Goal: Check status: Check status

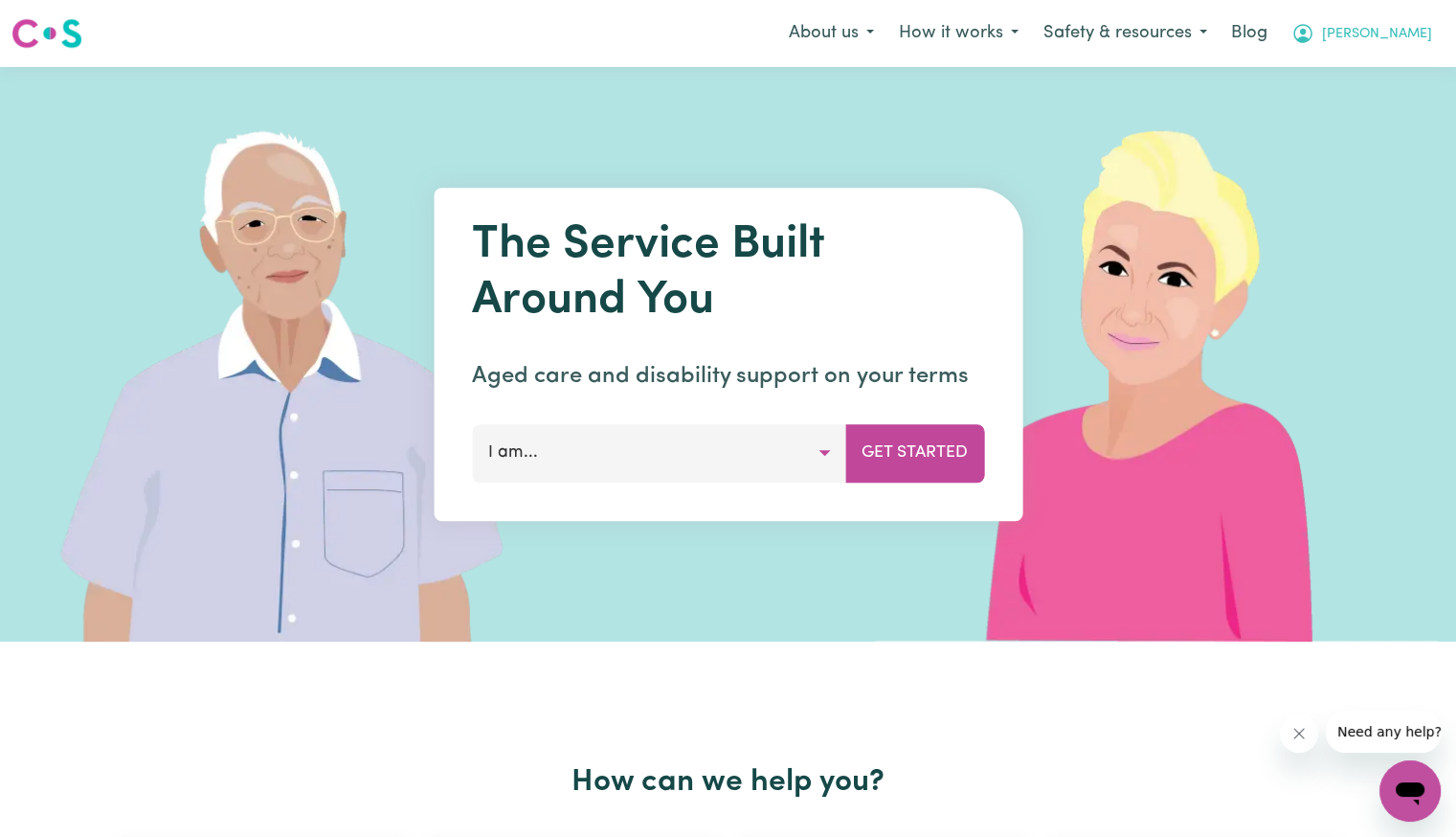
click at [1403, 36] on span "[PERSON_NAME]" at bounding box center [1378, 35] width 110 height 21
click at [1352, 116] on link "Logout" at bounding box center [1368, 110] width 152 height 37
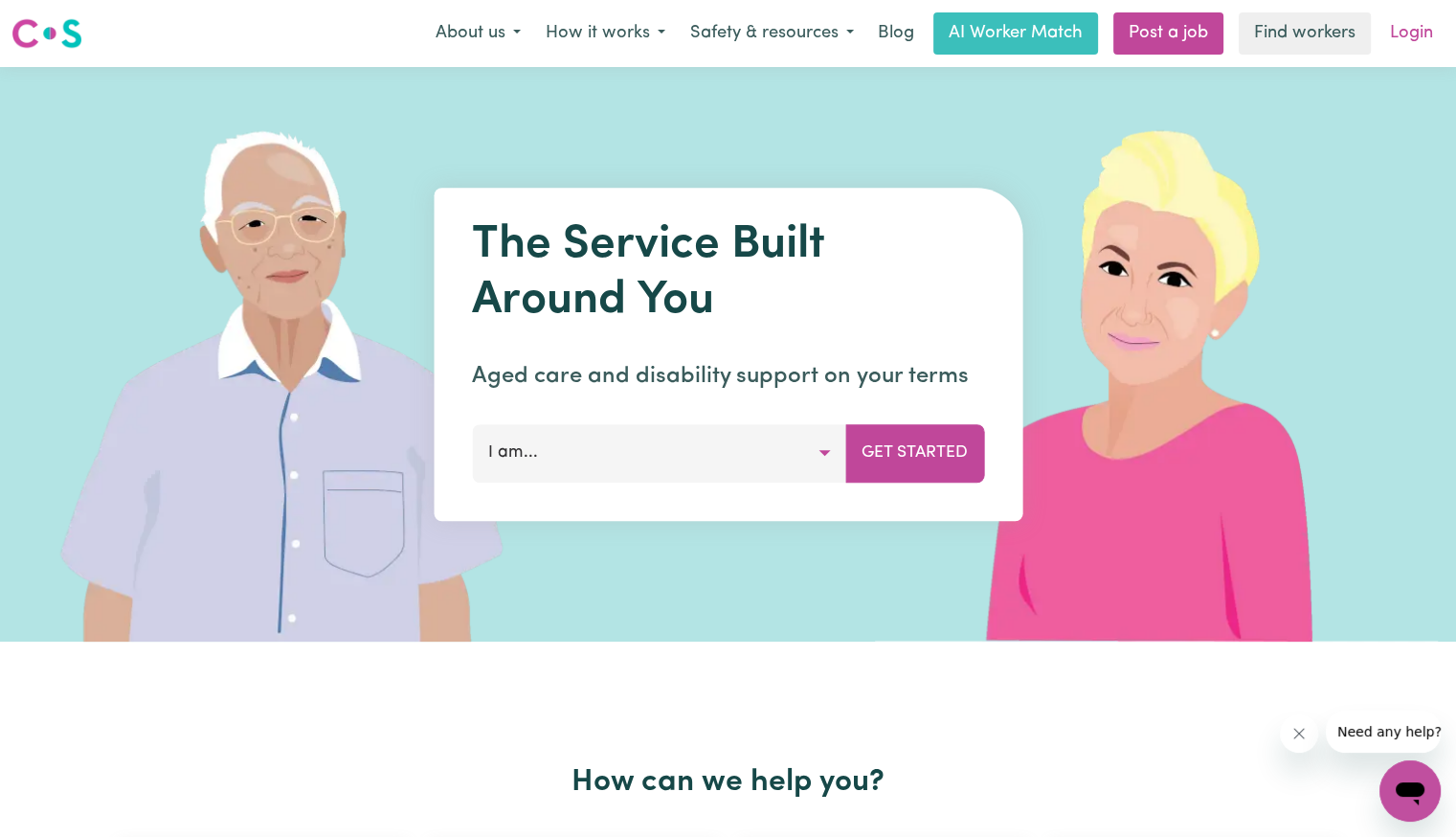
click at [1419, 20] on link "Login" at bounding box center [1412, 34] width 66 height 43
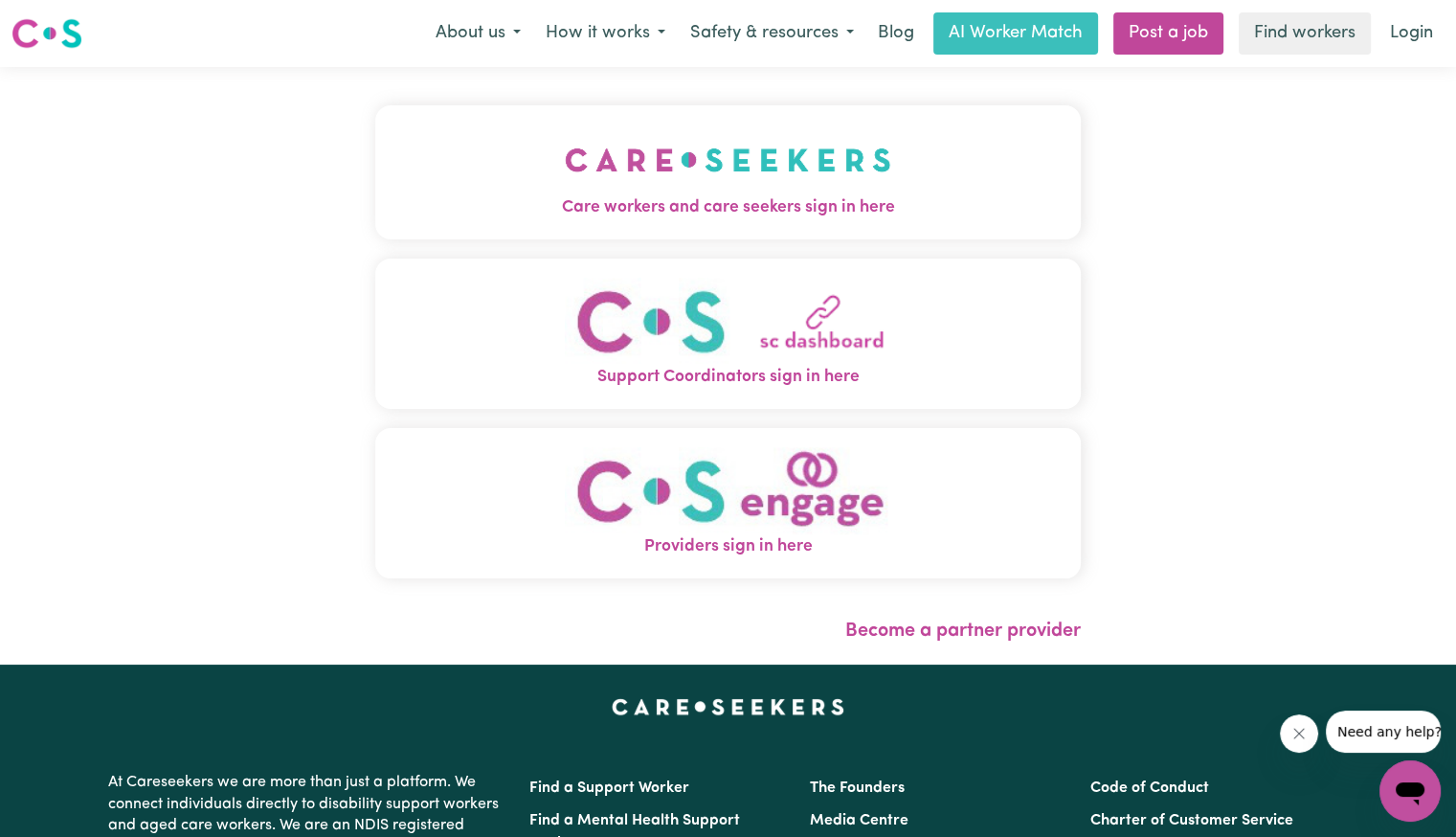
click at [558, 208] on span "Care workers and care seekers sign in here" at bounding box center [728, 208] width 705 height 25
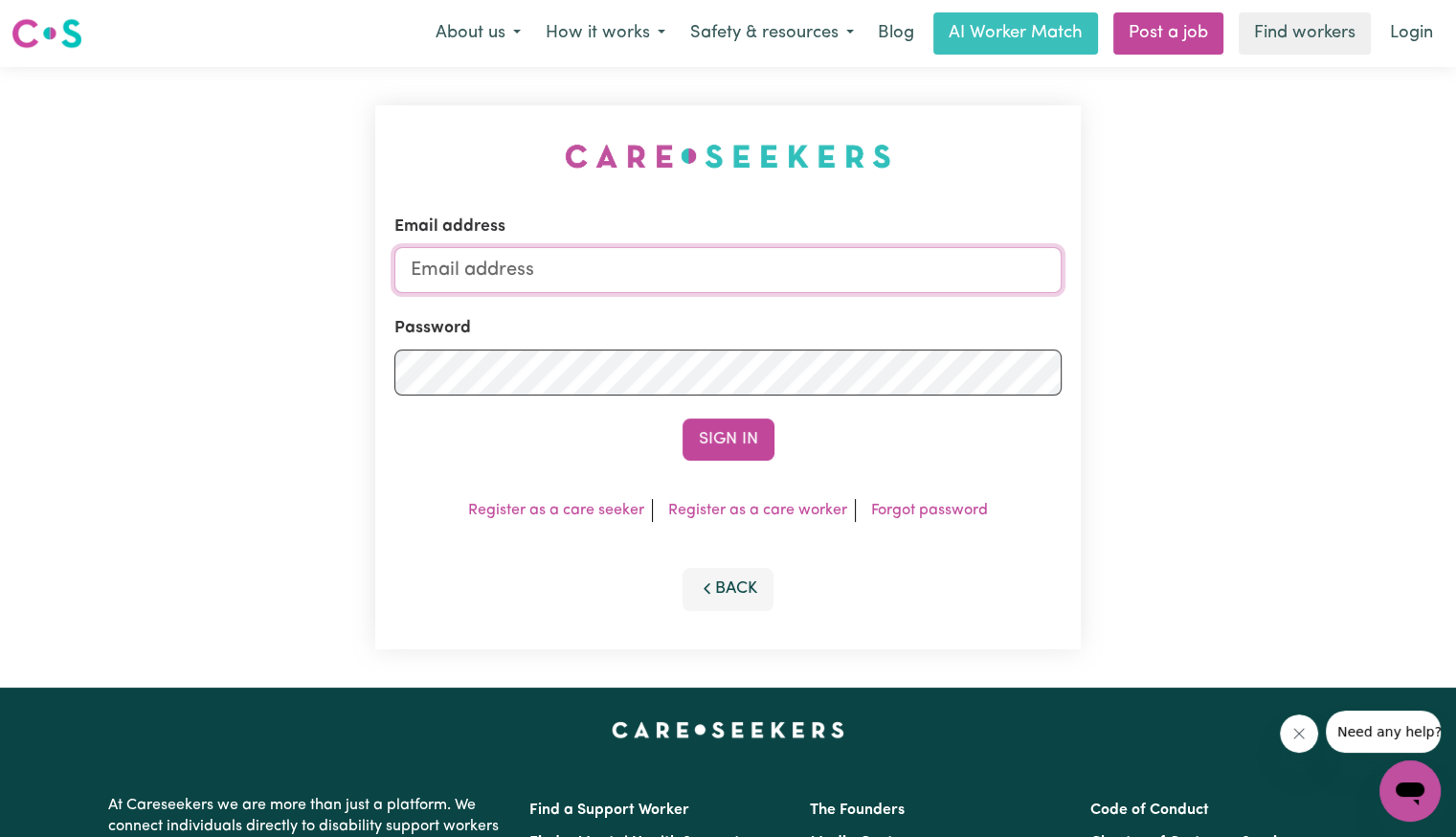
click at [651, 261] on input "Email address" at bounding box center [728, 271] width 668 height 46
type input "[EMAIL_ADDRESS][DOMAIN_NAME]"
click at [683, 418] on button "Sign In" at bounding box center [728, 440] width 92 height 43
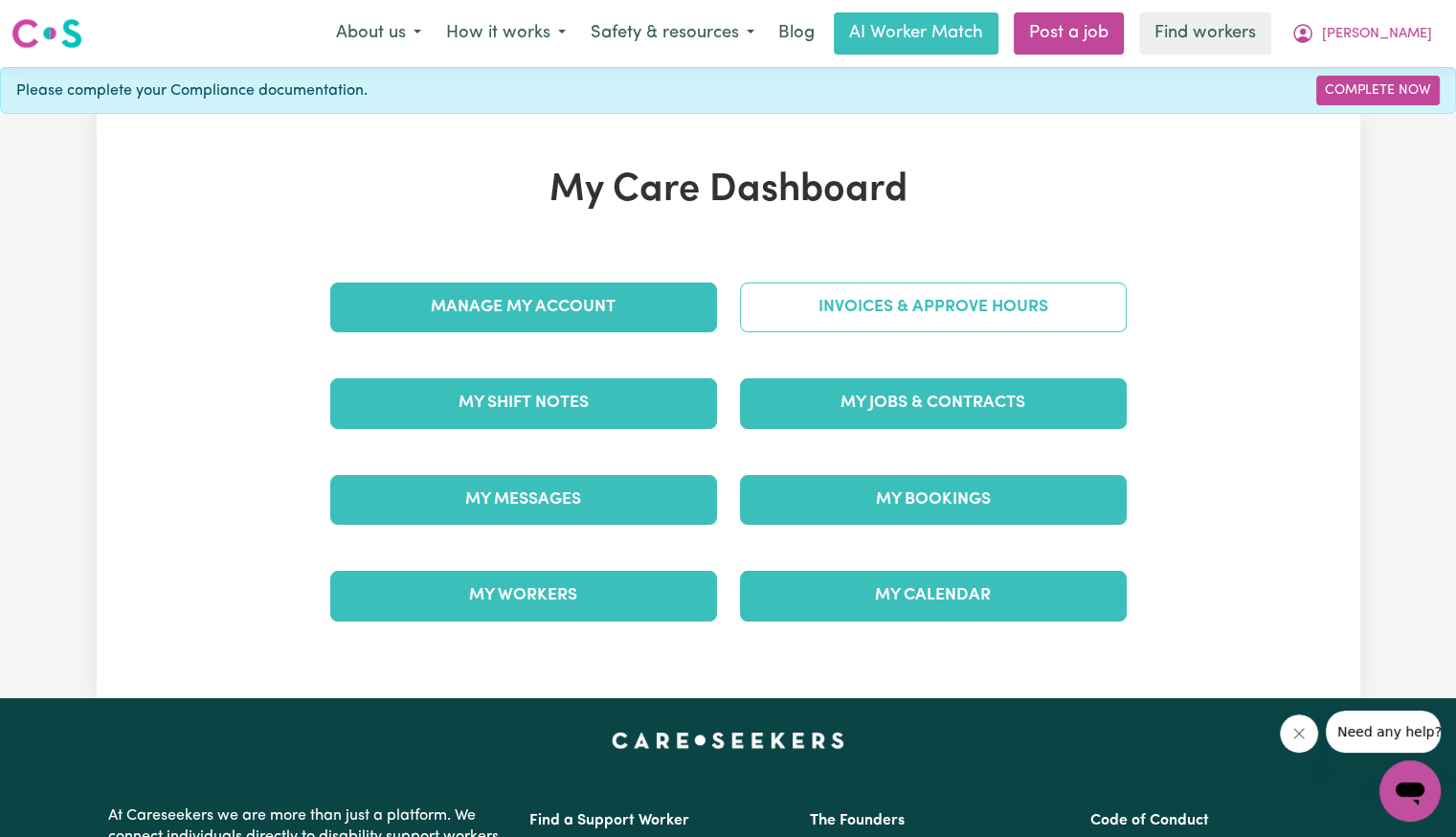
click at [902, 325] on link "Invoices & Approve Hours" at bounding box center [933, 307] width 386 height 50
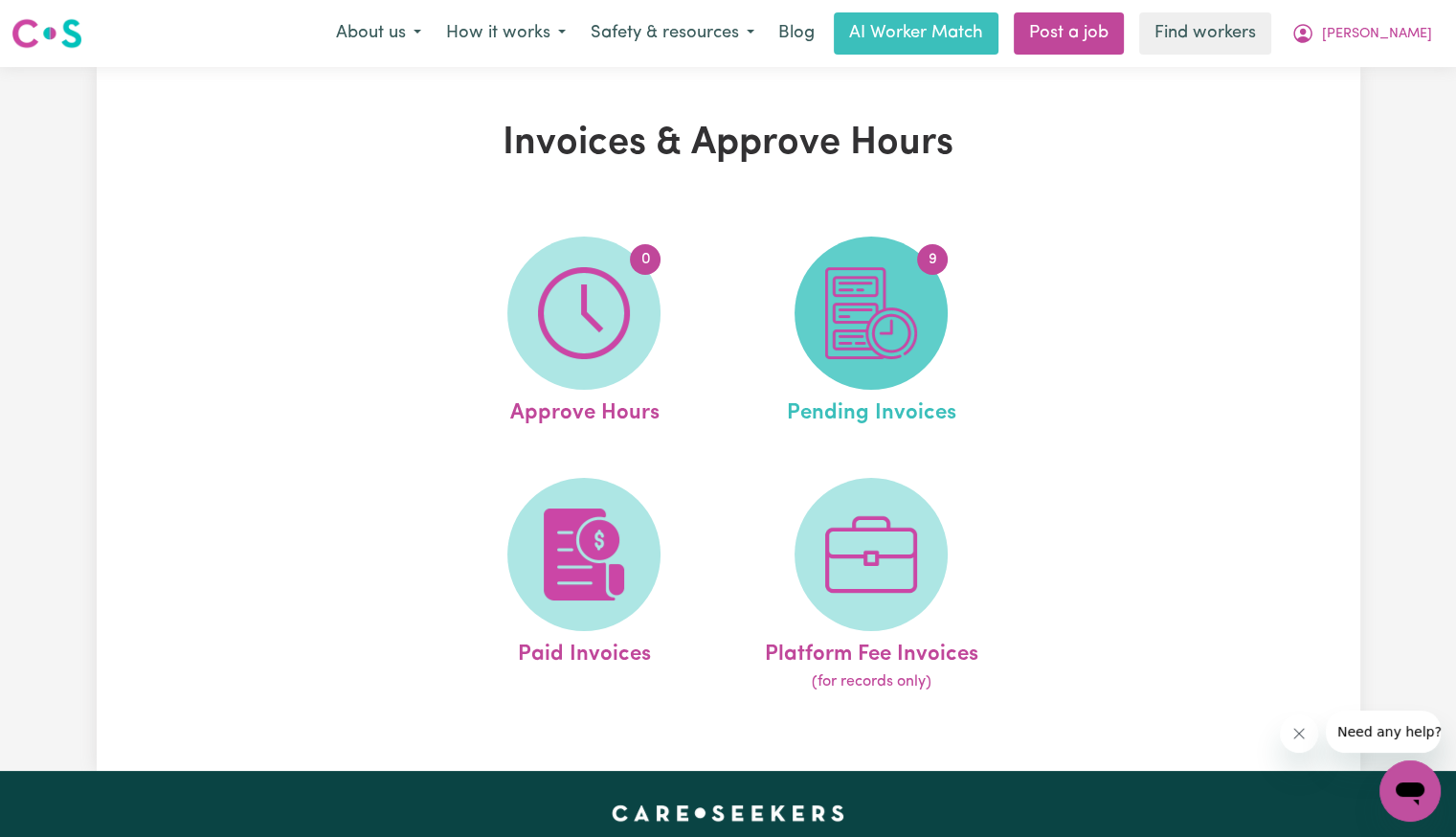
click at [834, 276] on img at bounding box center [871, 313] width 92 height 92
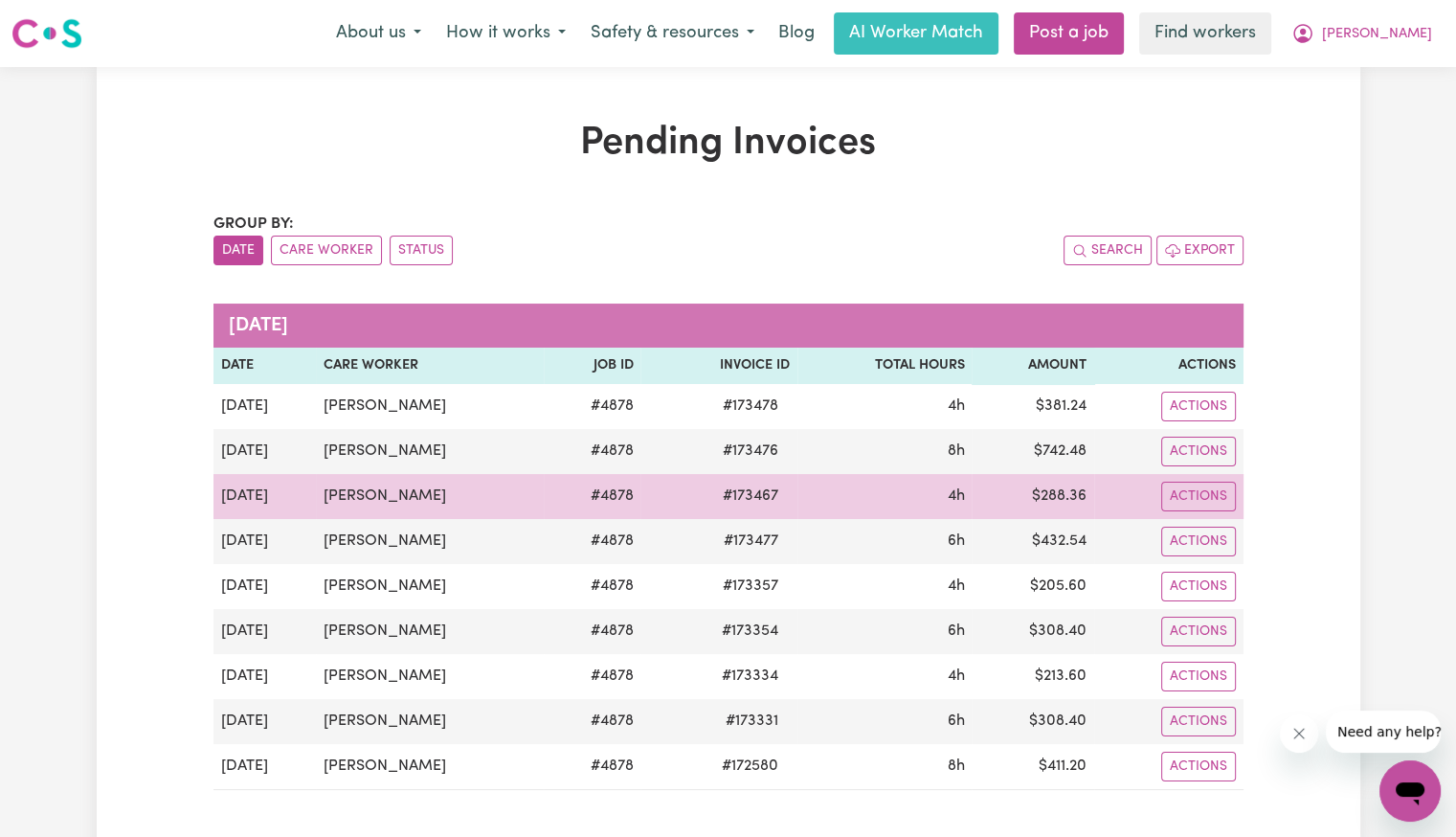
drag, startPoint x: 835, startPoint y: 487, endPoint x: 821, endPoint y: 501, distance: 19.8
click at [821, 505] on td "4h" at bounding box center [885, 497] width 174 height 45
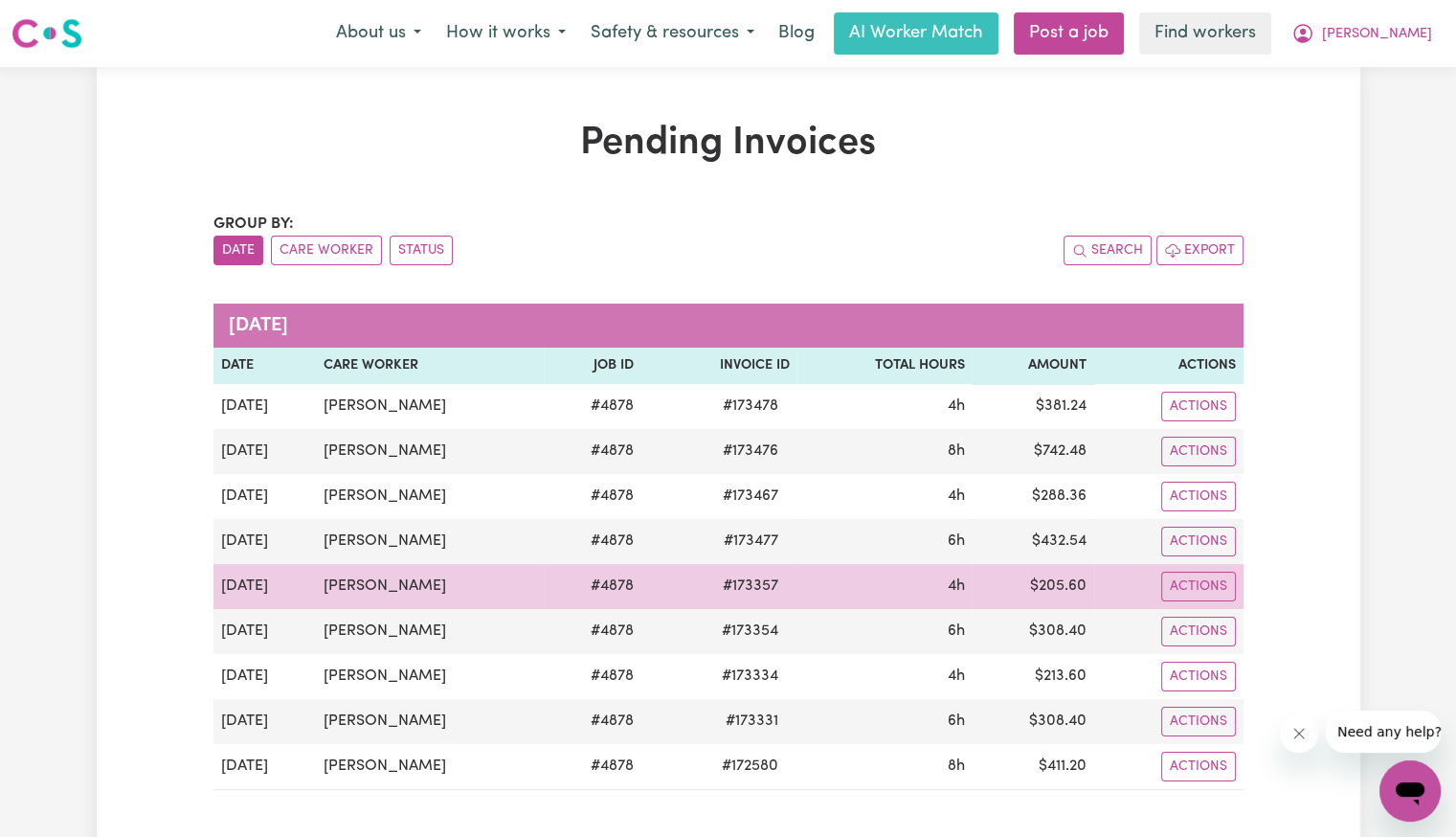
click at [774, 576] on span "# 173357" at bounding box center [750, 587] width 78 height 23
click at [774, 575] on span "# 173357" at bounding box center [750, 587] width 78 height 23
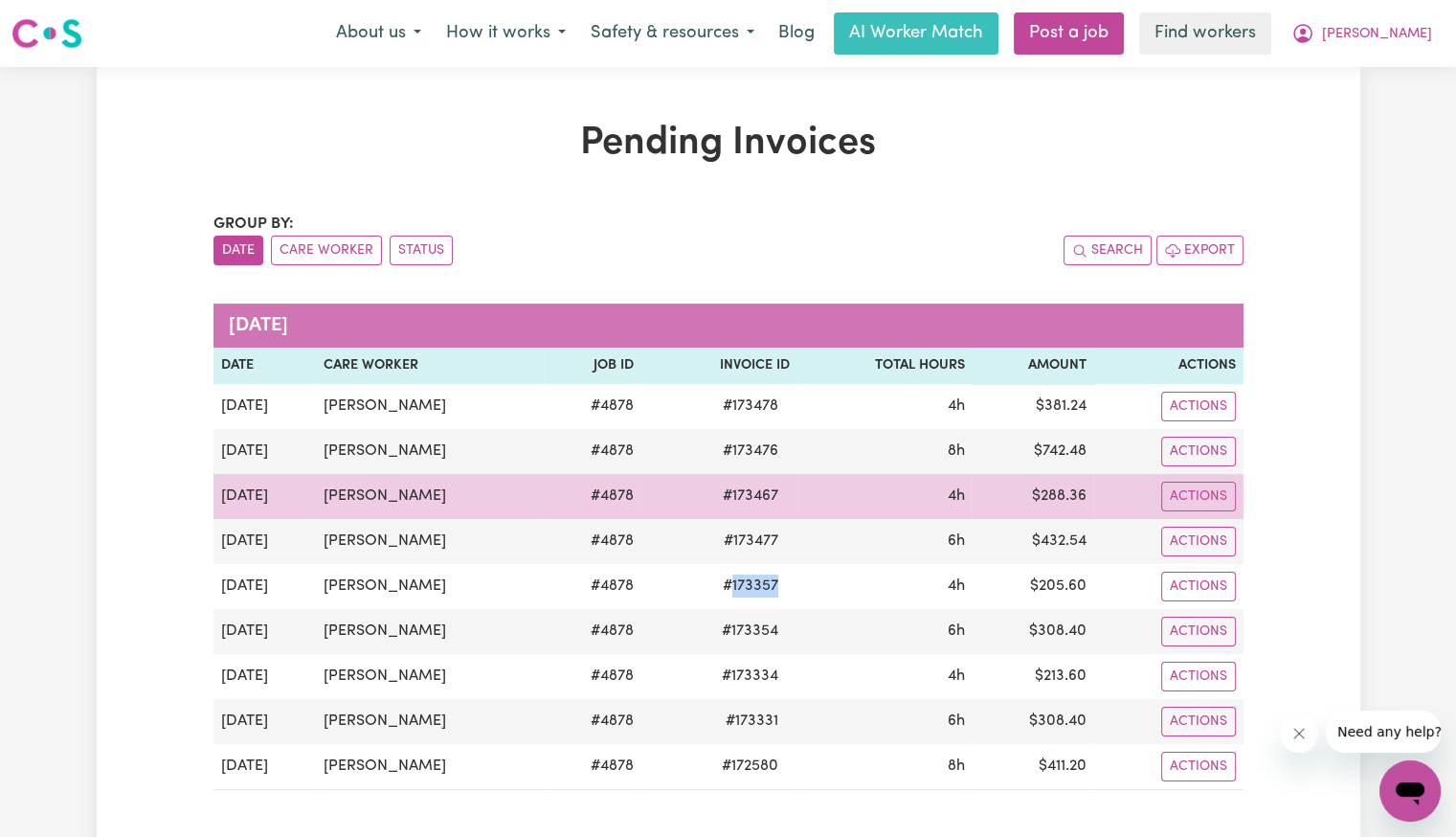
copy span "173357"
